Goal: Transaction & Acquisition: Purchase product/service

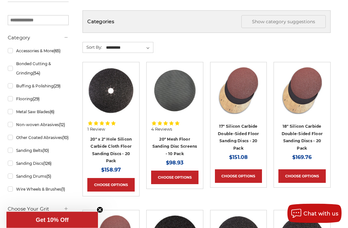
scroll to position [105, 0]
click at [41, 156] on link "Sanding Belts (10)" at bounding box center [38, 150] width 61 height 11
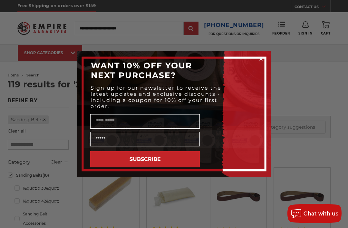
click at [262, 56] on circle "Close dialog" at bounding box center [261, 59] width 6 height 6
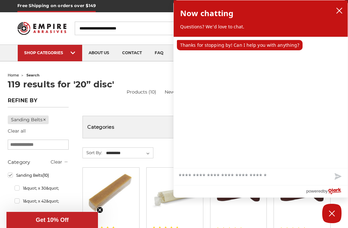
click at [49, 32] on img at bounding box center [41, 28] width 49 height 19
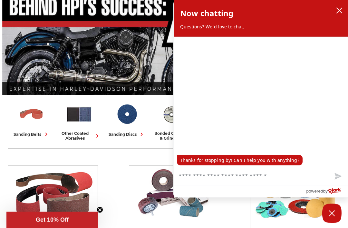
scroll to position [80, 0]
click at [343, 7] on button "close chatbox" at bounding box center [339, 11] width 10 height 10
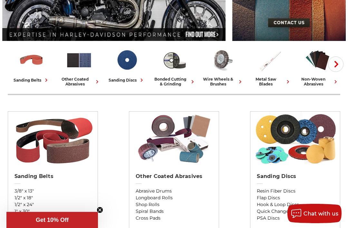
scroll to position [134, 0]
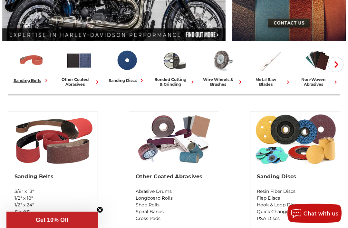
click at [31, 78] on div "sanding belts" at bounding box center [32, 80] width 36 height 7
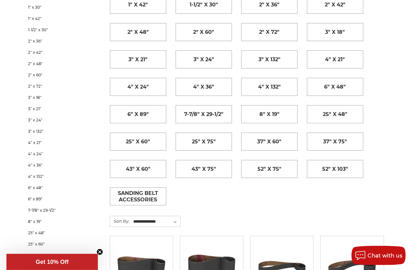
scroll to position [155, 0]
click at [347, 86] on link "6" x 48"" at bounding box center [335, 87] width 56 height 18
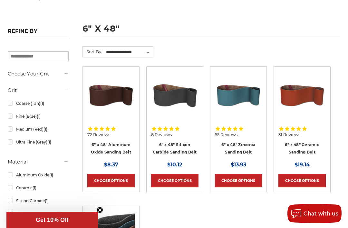
click at [311, 146] on link "6" x 48" Ceramic Sanding Belt" at bounding box center [302, 148] width 34 height 12
